Goal: Entertainment & Leisure: Browse casually

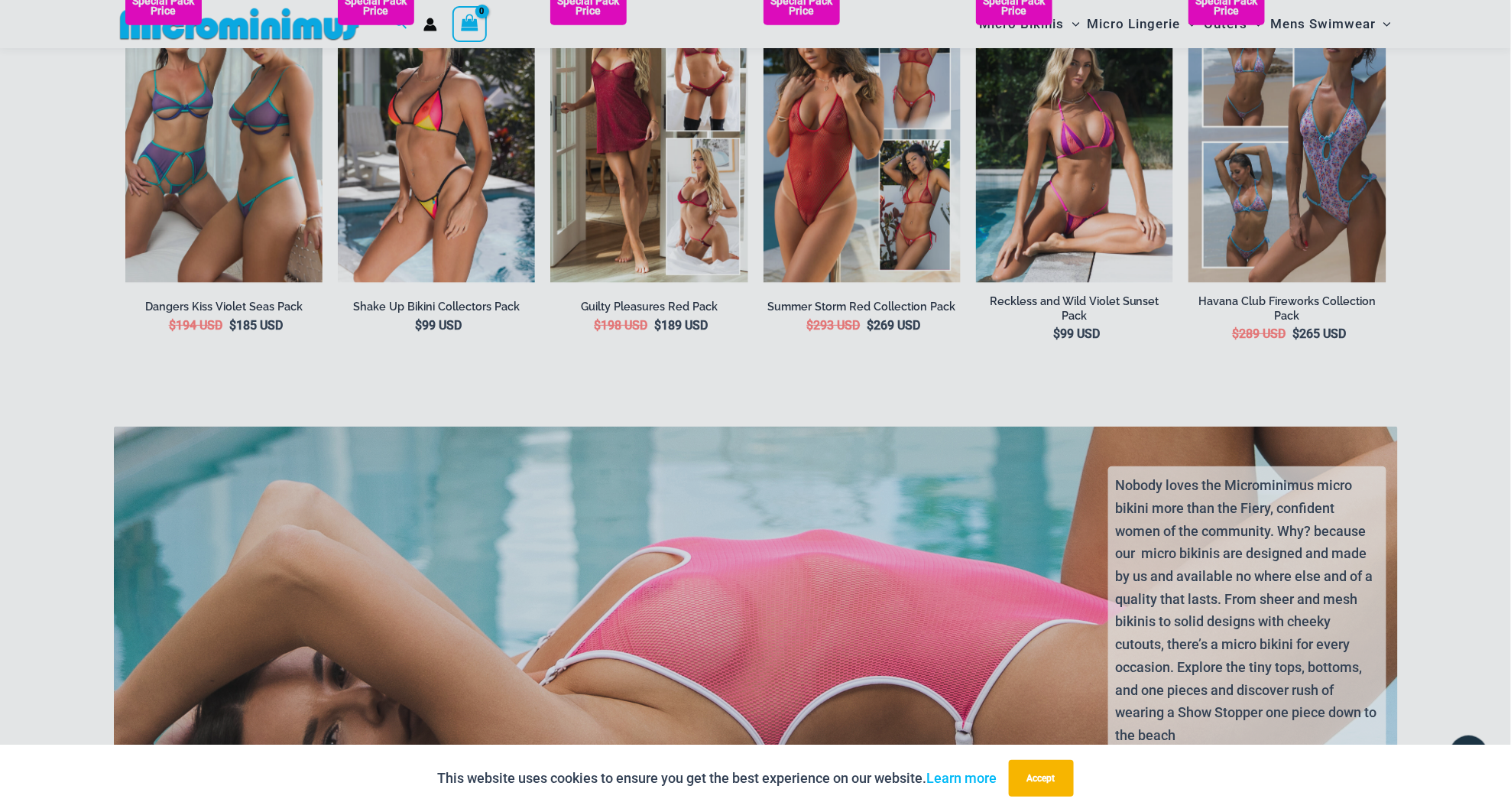
scroll to position [3881, 0]
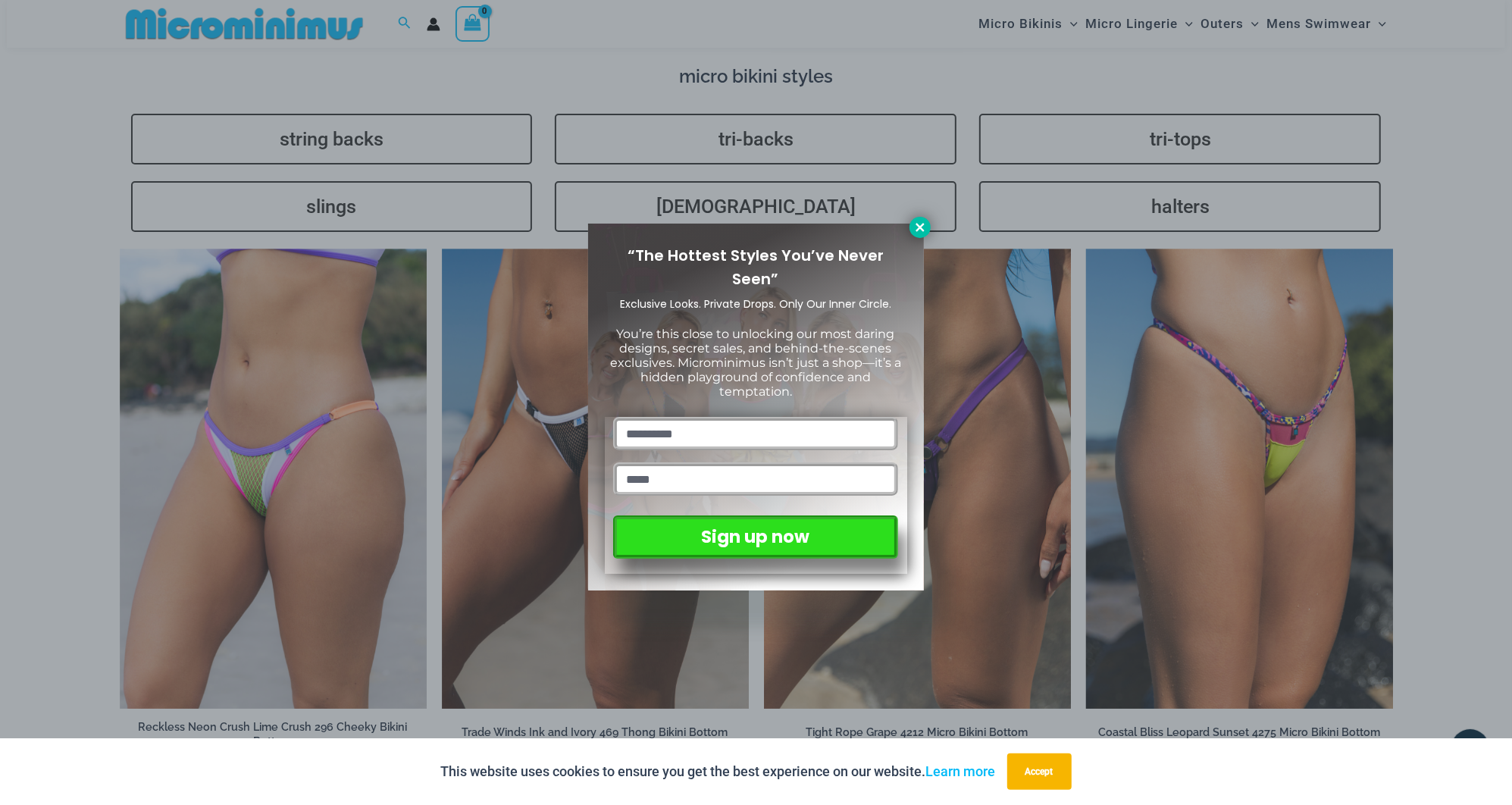
click at [917, 229] on icon at bounding box center [919, 226] width 9 height 9
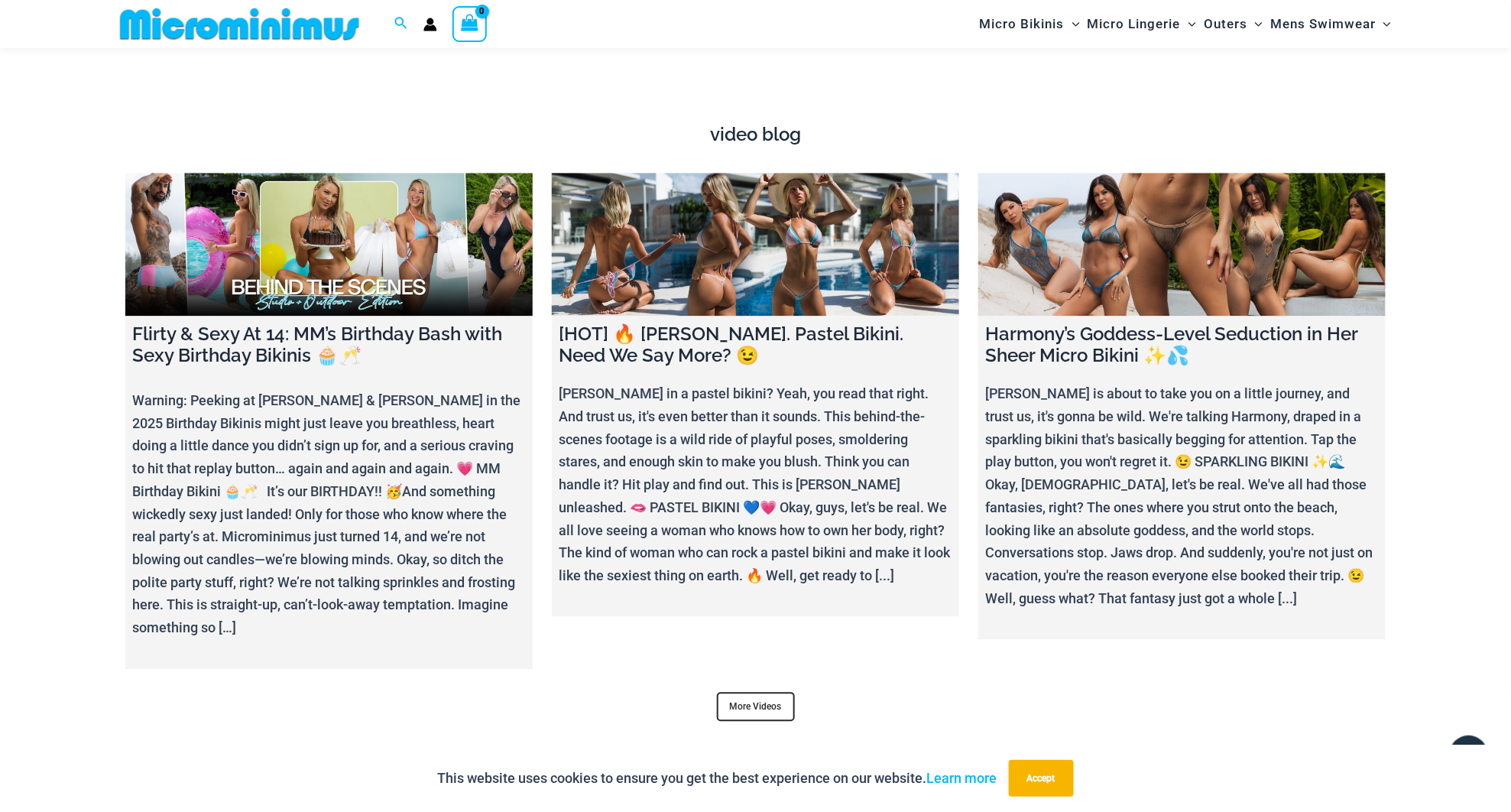
scroll to position [5920, 0]
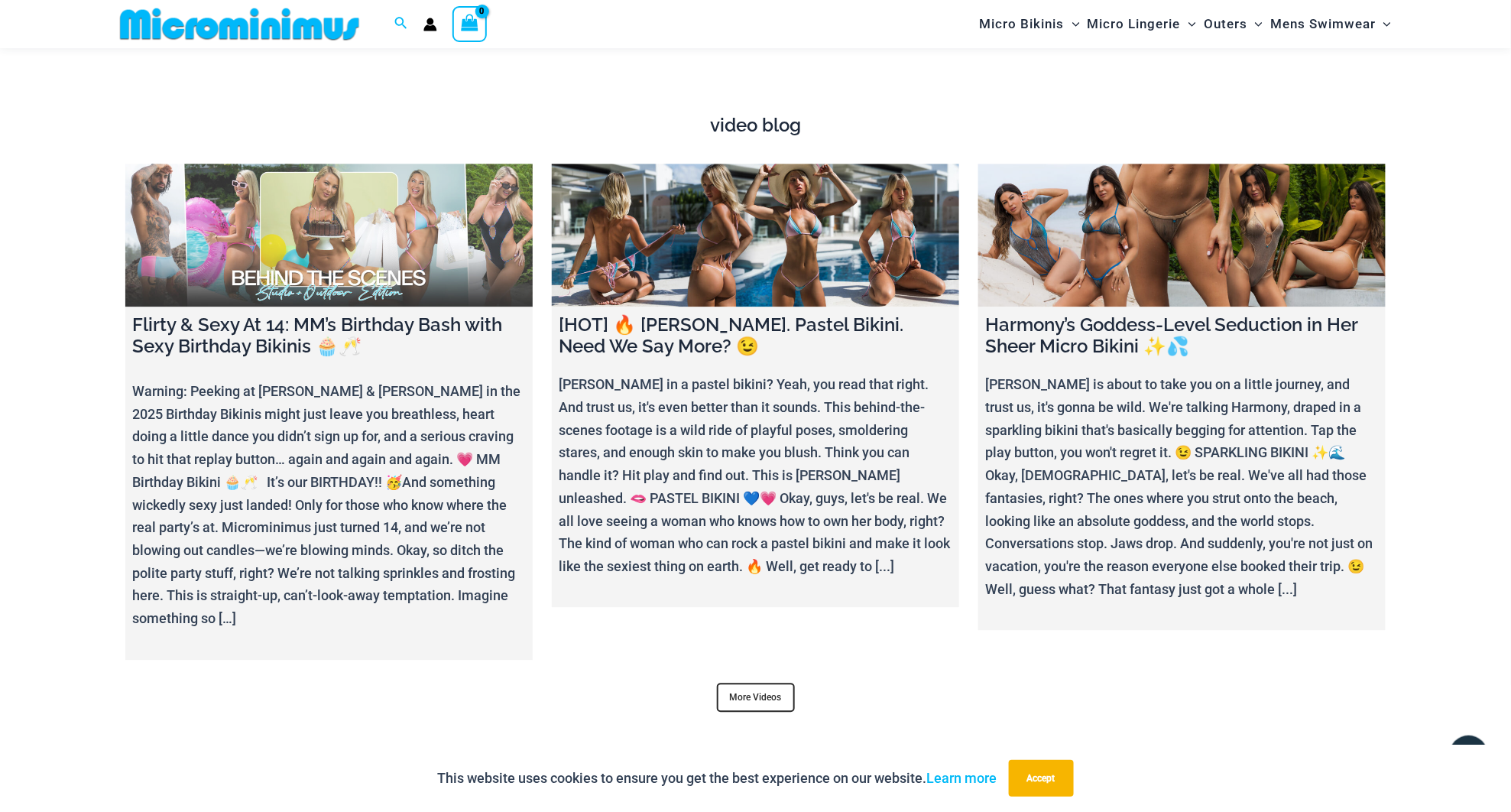
click at [338, 195] on link at bounding box center [329, 235] width 407 height 143
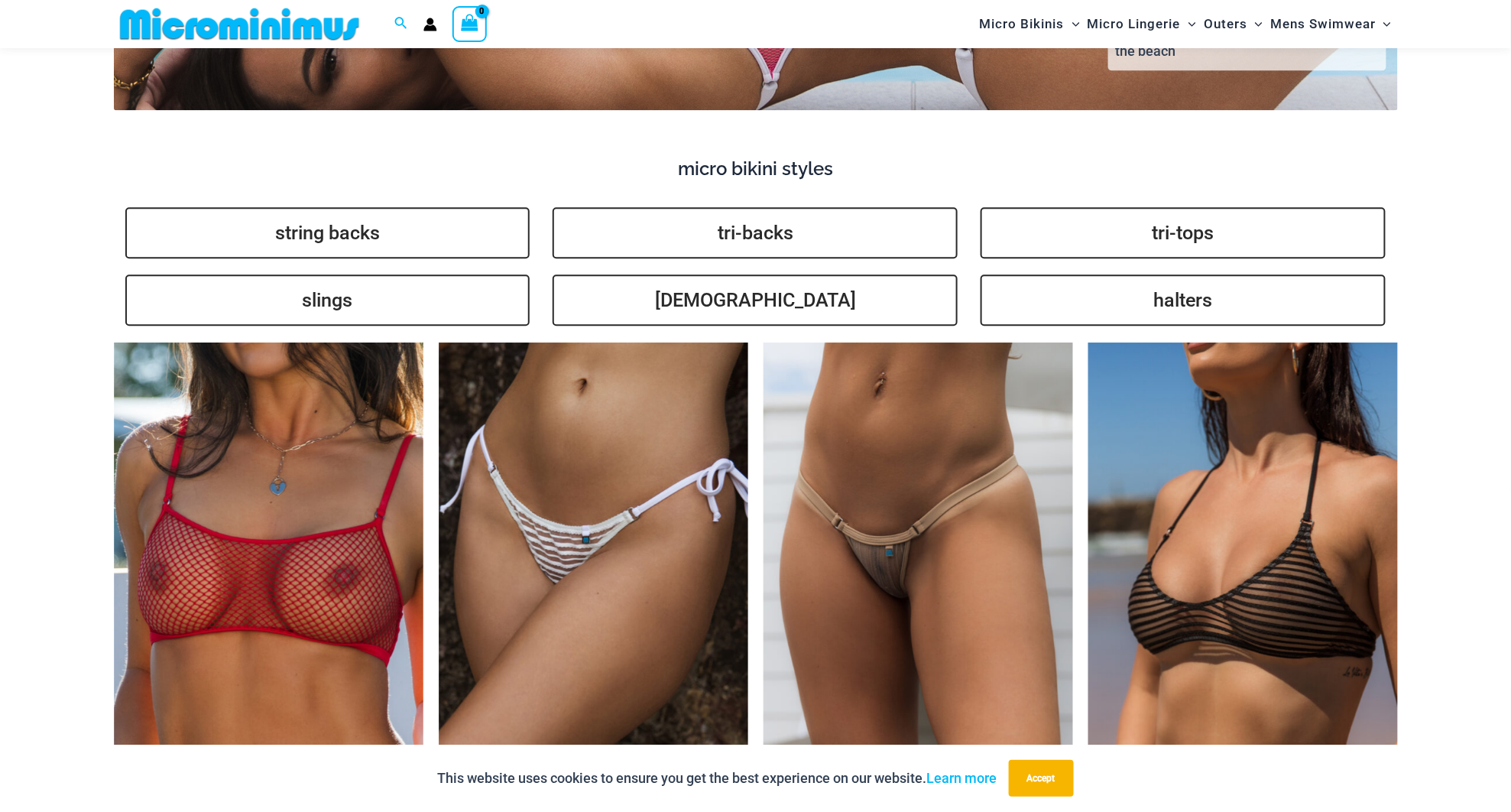
scroll to position [3881, 0]
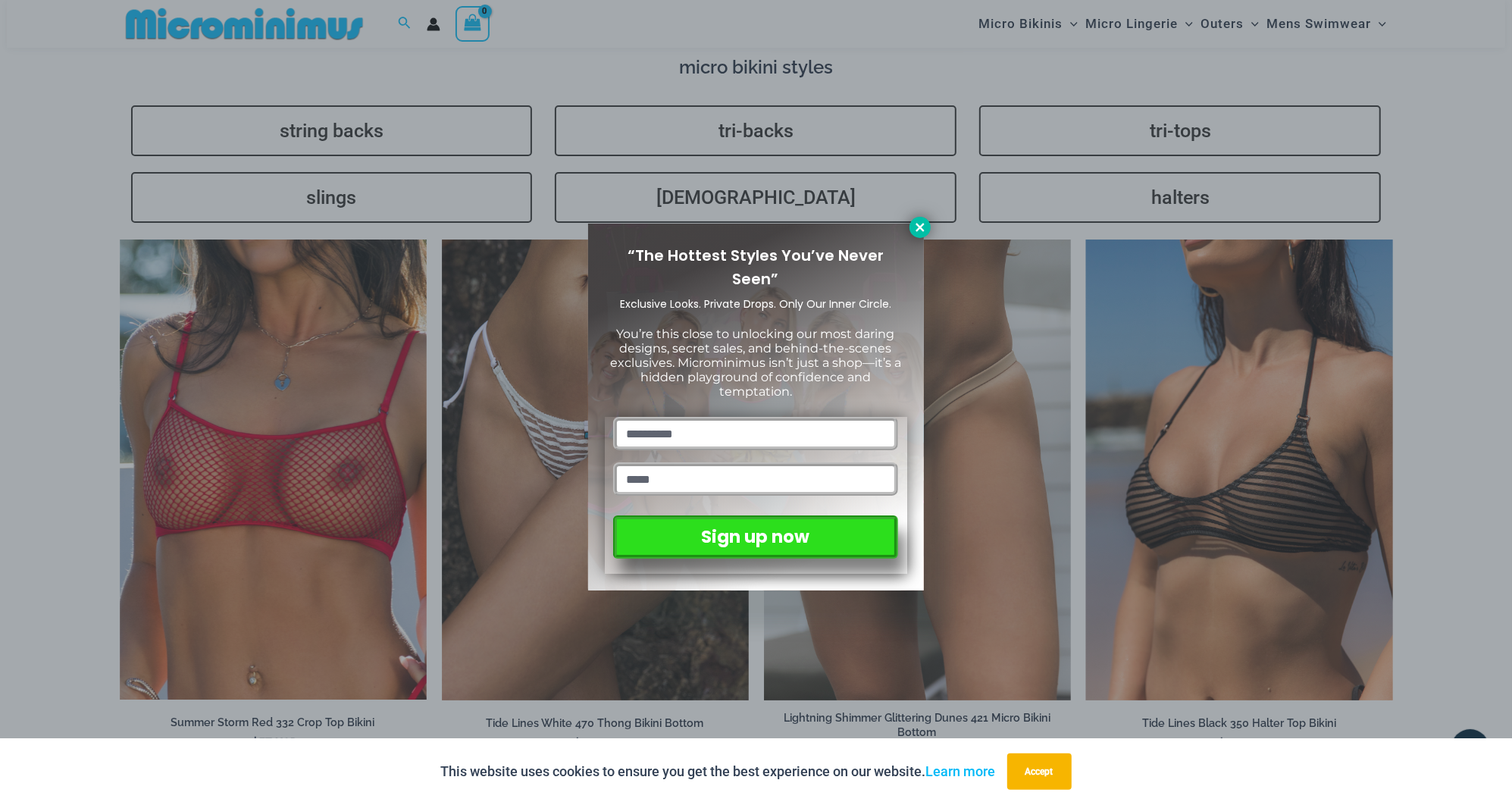
click at [916, 229] on icon at bounding box center [919, 226] width 9 height 9
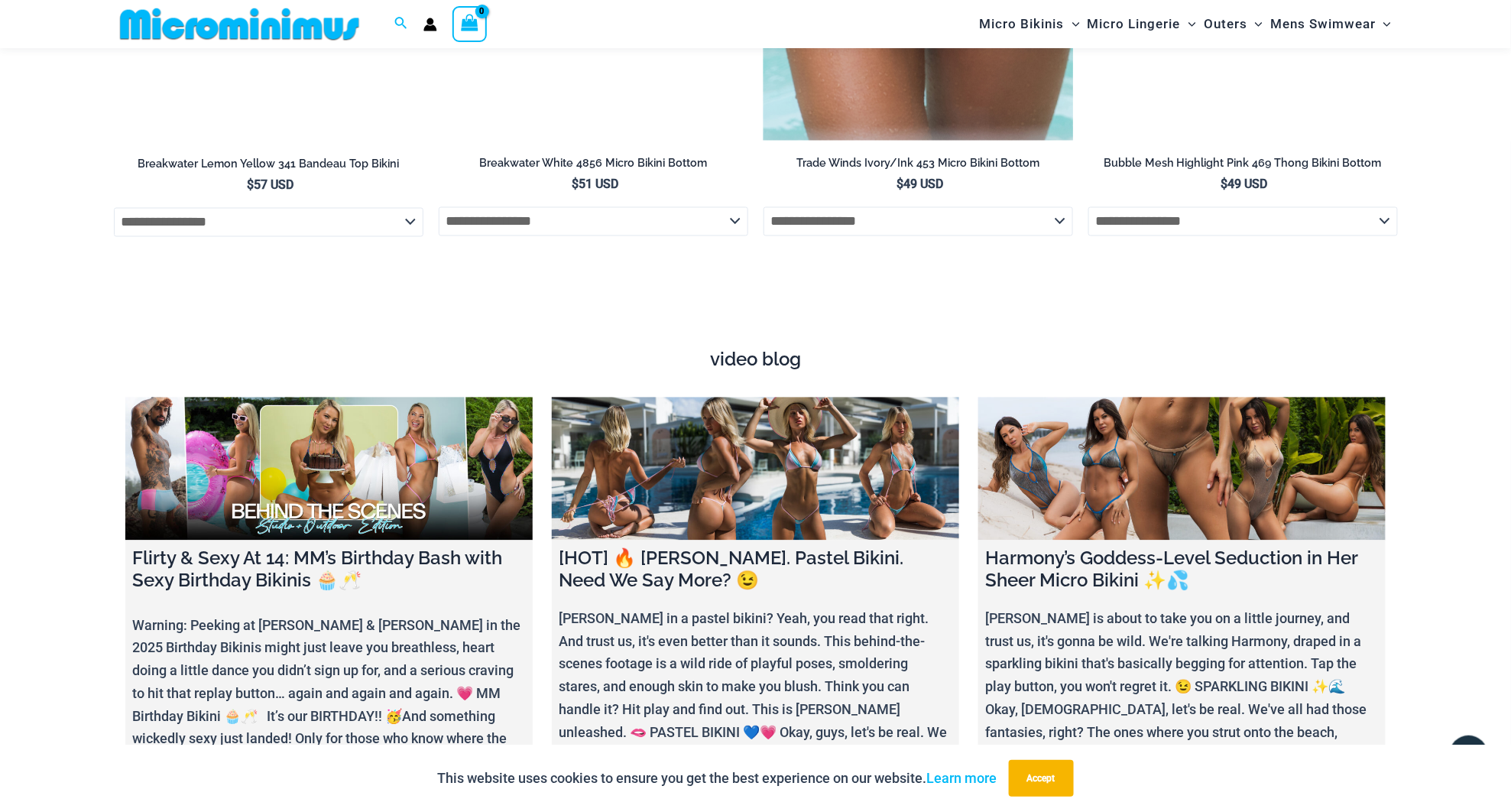
scroll to position [5696, 0]
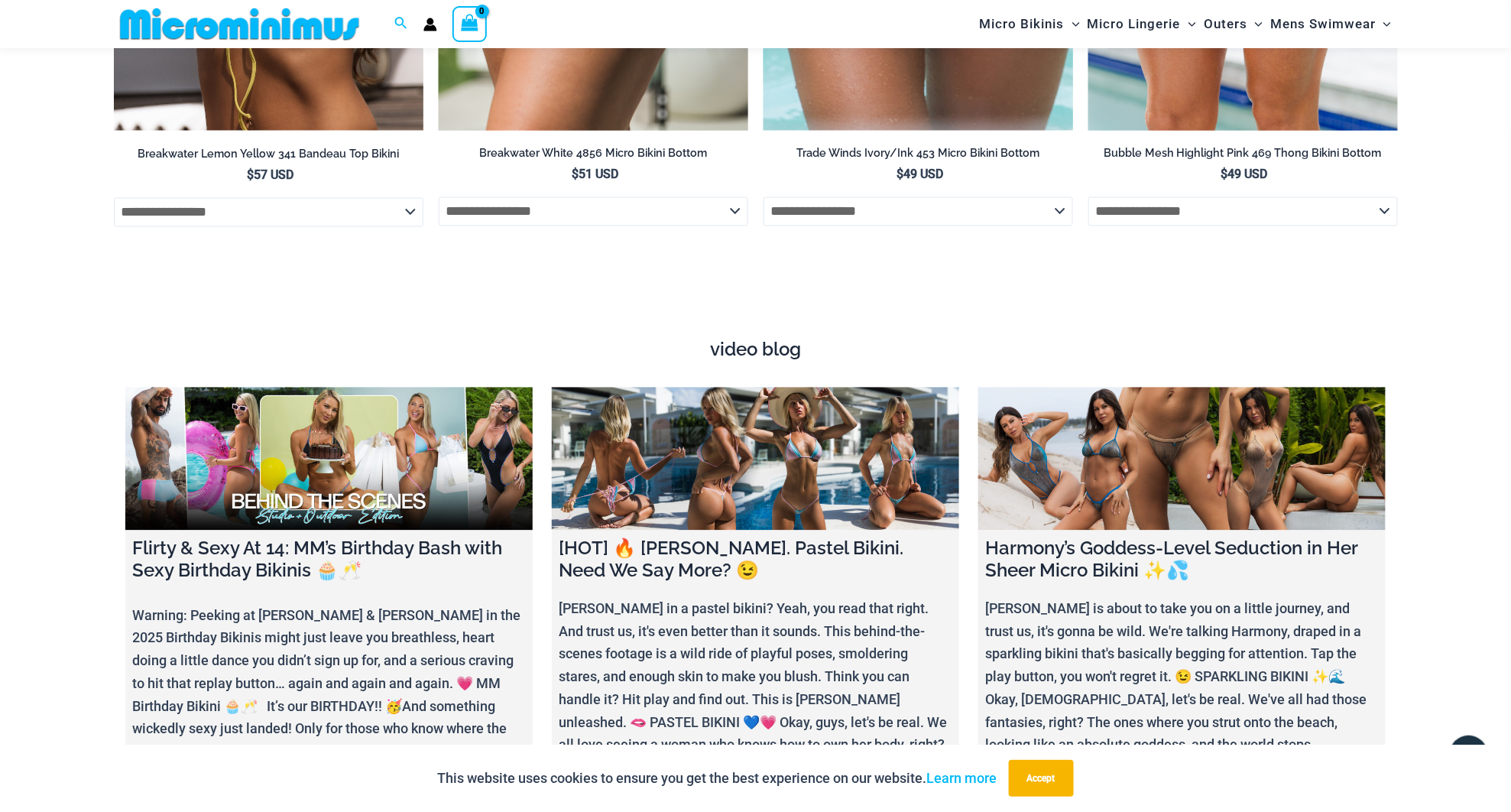
click at [730, 339] on h4 "video blog" at bounding box center [756, 350] width 1262 height 22
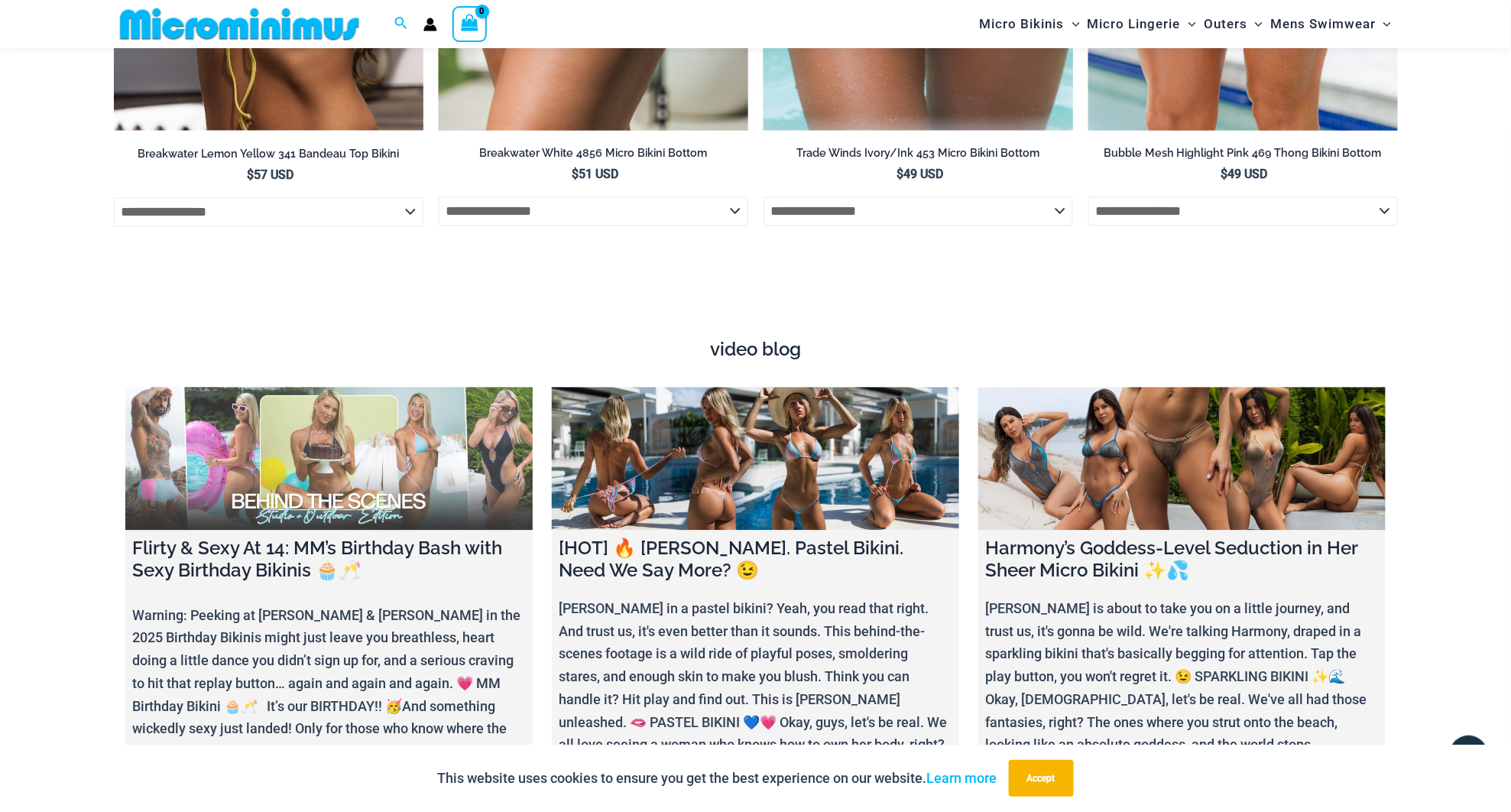
click at [420, 394] on link at bounding box center [329, 458] width 407 height 143
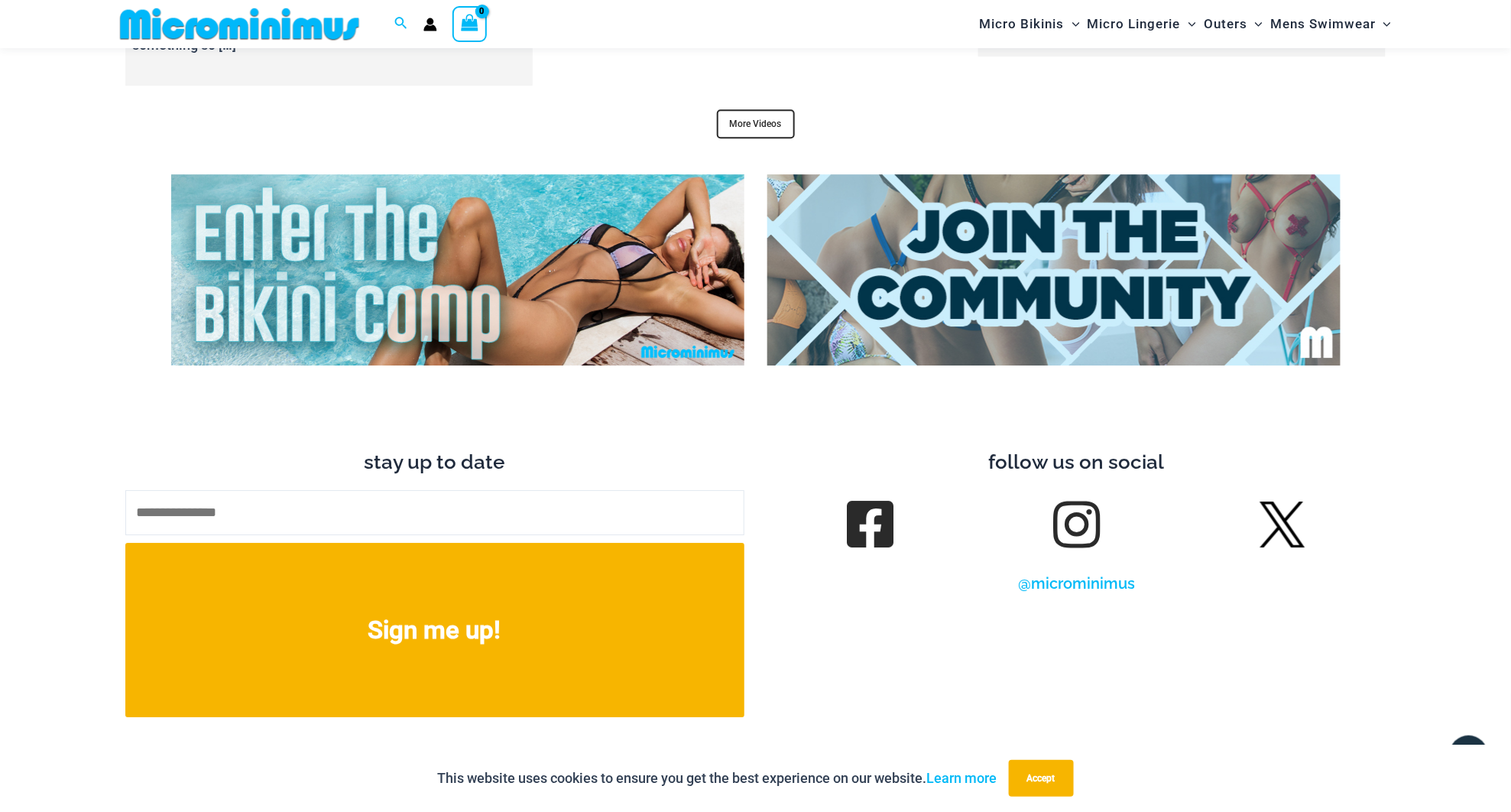
scroll to position [6234, 0]
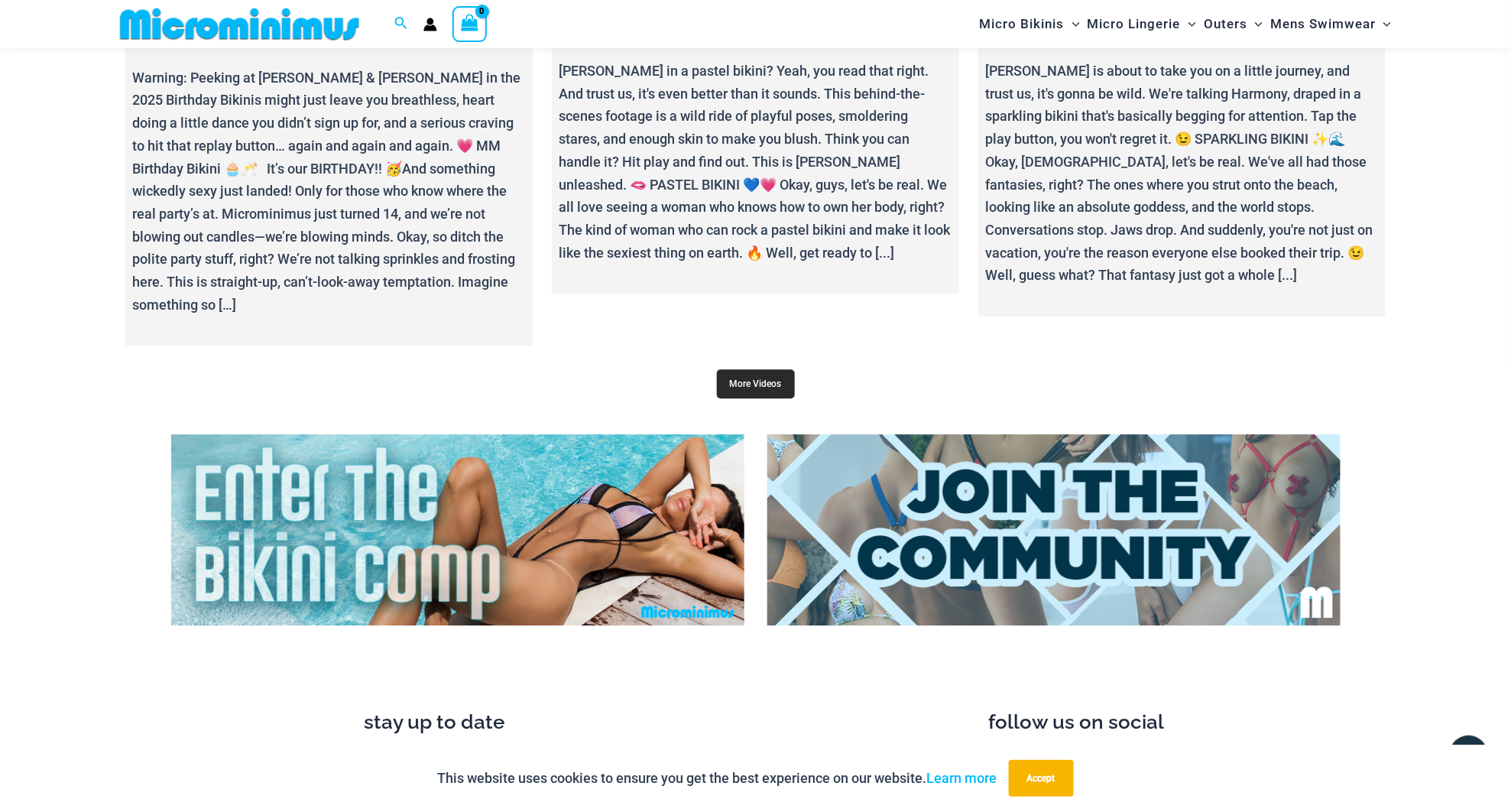
click at [734, 369] on link "More Videos" at bounding box center [756, 383] width 78 height 29
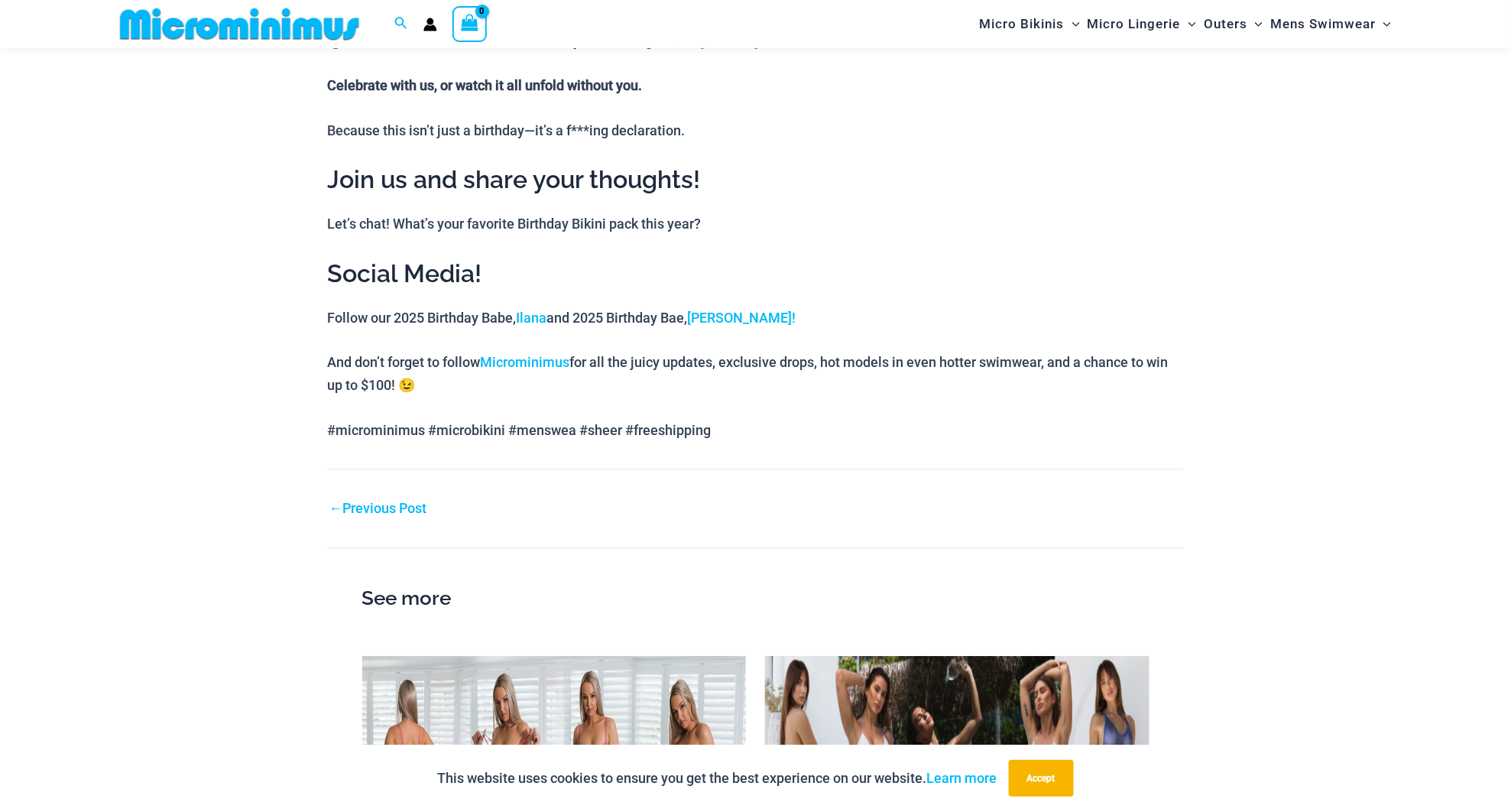
scroll to position [2119, 0]
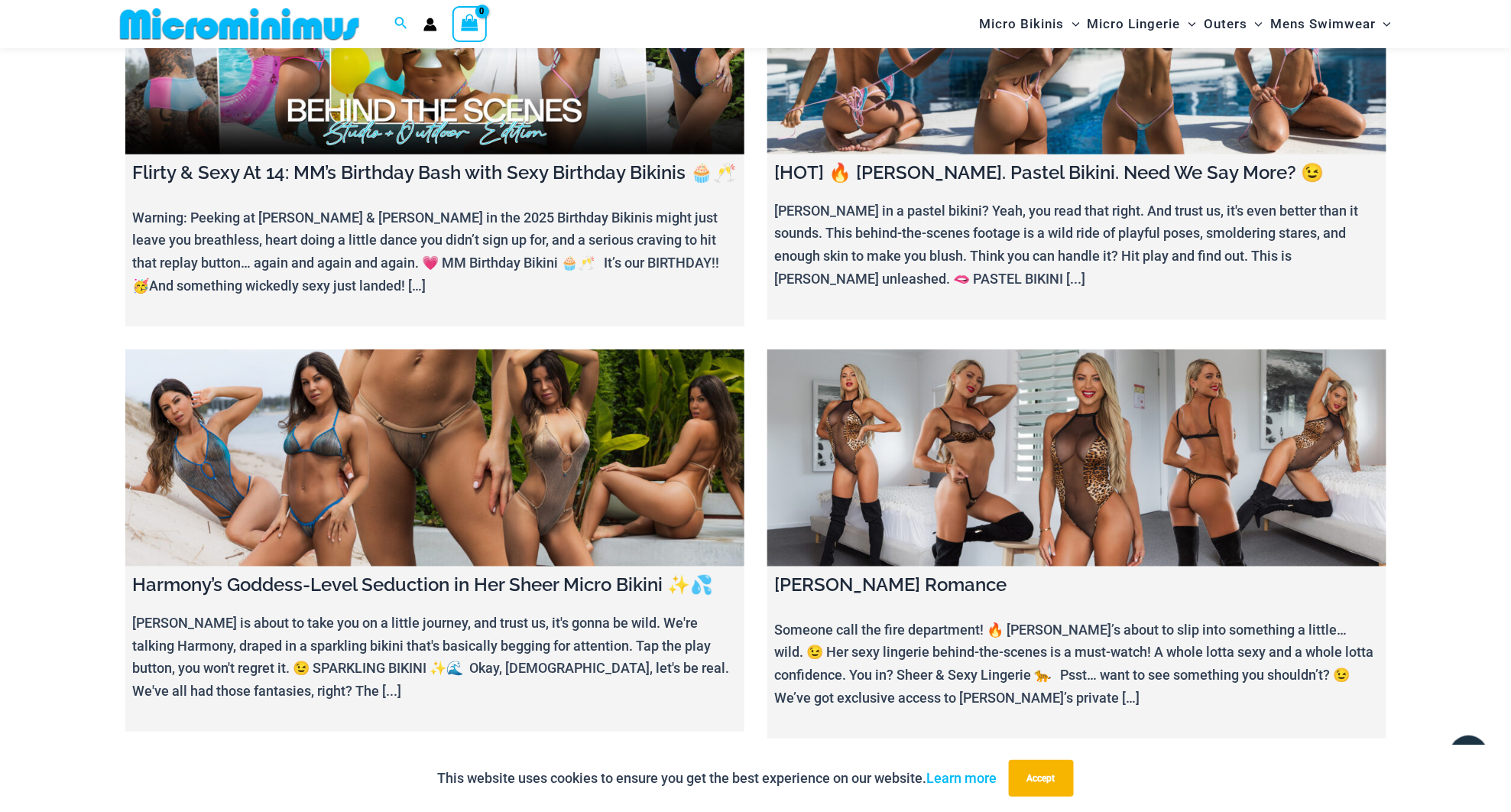
scroll to position [149, 0]
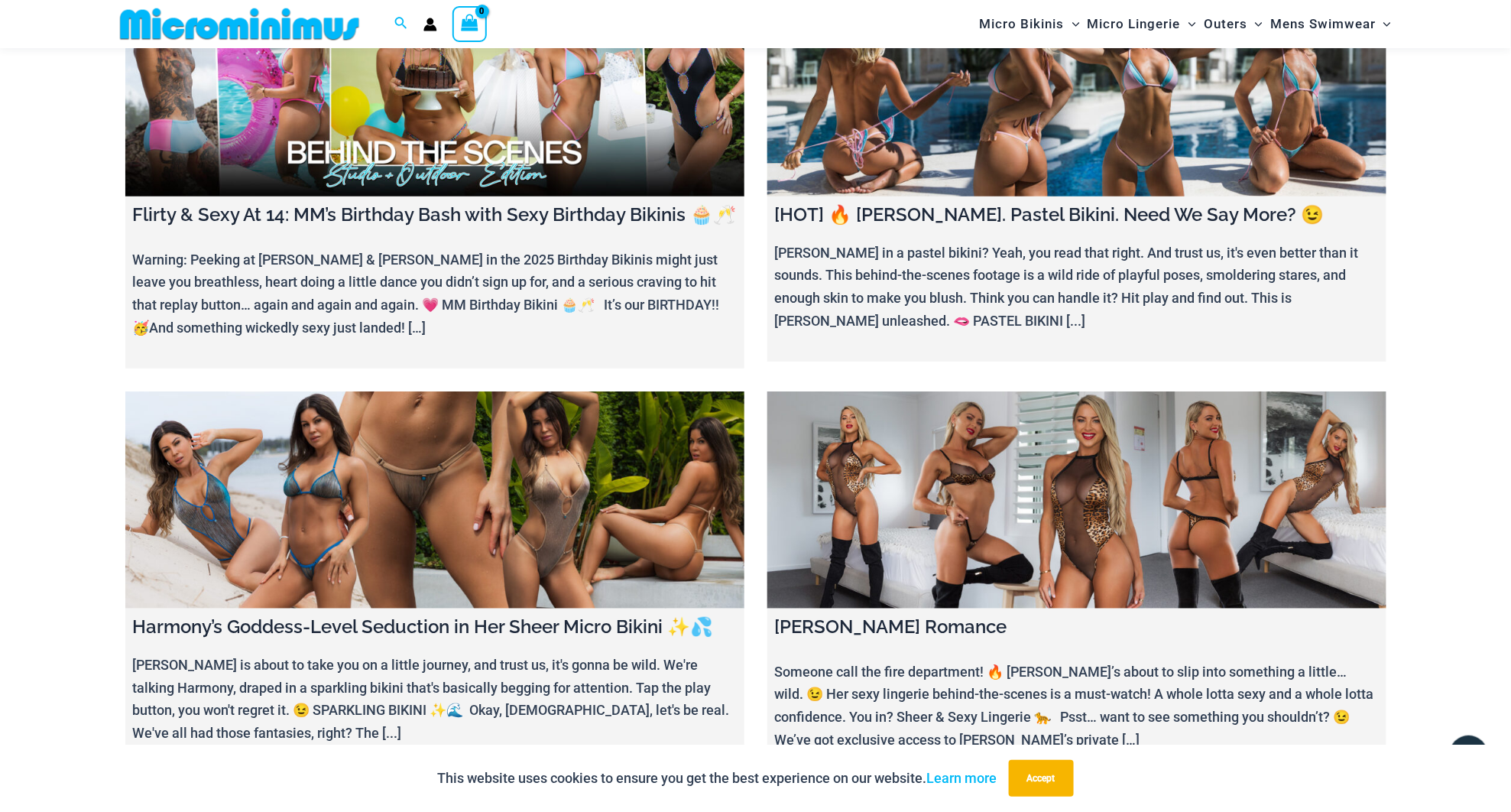
click at [1166, 516] on link at bounding box center [1078, 499] width 619 height 217
